Goal: Transaction & Acquisition: Purchase product/service

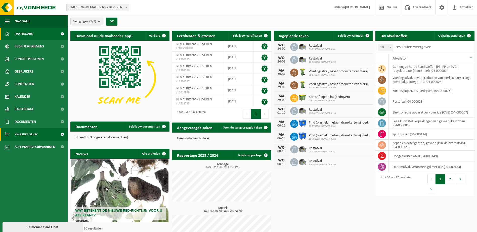
click at [22, 134] on span "Product Shop" at bounding box center [26, 134] width 23 height 13
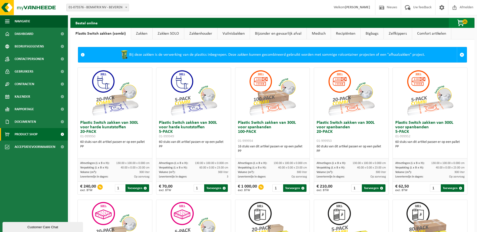
click at [460, 25] on span "button" at bounding box center [460, 23] width 25 height 10
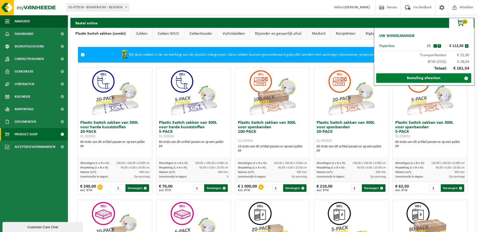
click at [436, 79] on link "Bestelling afwerken" at bounding box center [423, 78] width 95 height 10
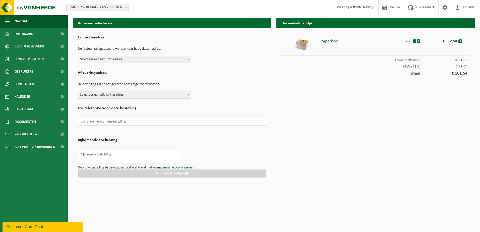
drag, startPoint x: 34, startPoint y: 5, endPoint x: 452, endPoint y: 41, distance: 419.2
click at [452, 41] on div "€ 112,50" at bounding box center [445, 40] width 28 height 7
click at [301, 46] on img at bounding box center [302, 44] width 15 height 15
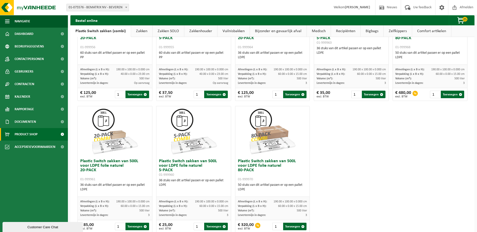
scroll to position [239, 0]
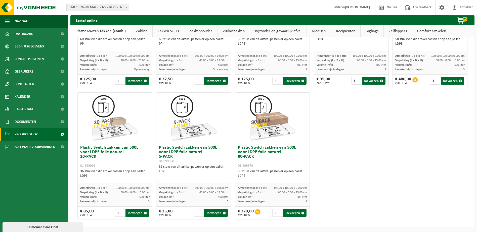
click at [237, 29] on link "Vuilnisbakken" at bounding box center [233, 31] width 32 height 12
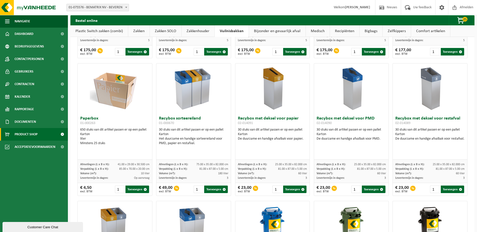
scroll to position [139, 0]
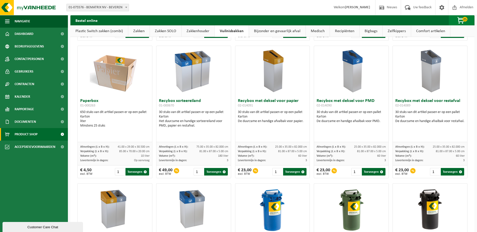
click at [463, 21] on span "button" at bounding box center [460, 21] width 25 height 10
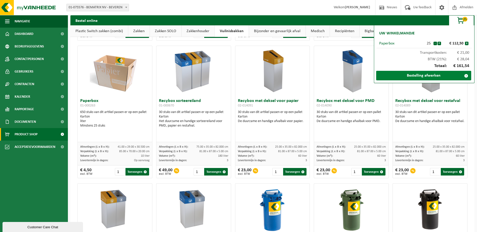
click at [466, 75] on span at bounding box center [466, 76] width 10 height 10
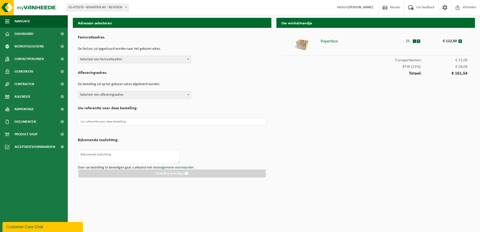
click at [127, 95] on span "Selecteer een afleveringsadres" at bounding box center [134, 94] width 113 height 7
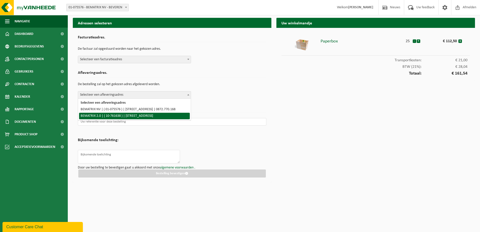
select select "17788"
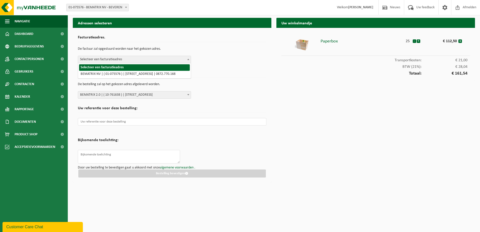
click at [138, 61] on span "Selecteer een facturatieadres" at bounding box center [134, 59] width 113 height 7
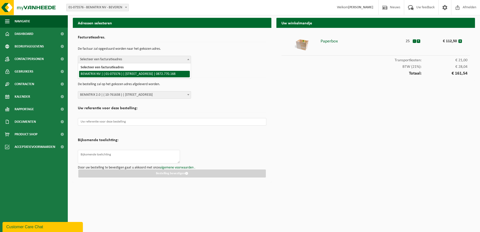
select select "17782"
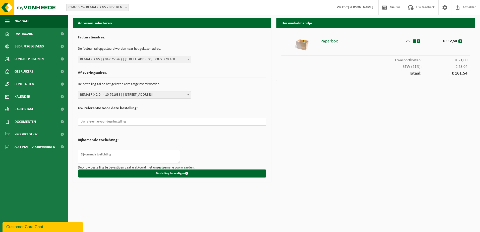
click at [128, 122] on input "text" at bounding box center [172, 122] width 189 height 8
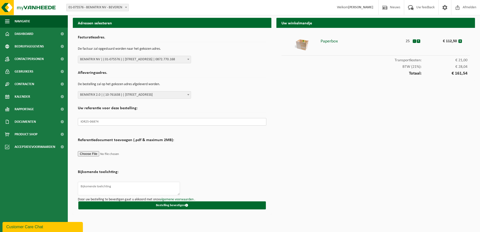
type input "IOR25-06874"
click at [124, 186] on textarea at bounding box center [129, 189] width 102 height 14
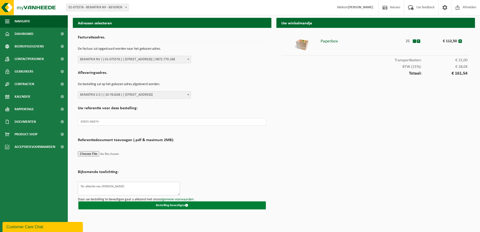
type textarea "Ter attentie van [PERSON_NAME]"
click at [183, 204] on button "Bestelling bevestigen" at bounding box center [172, 206] width 188 height 8
